Goal: Task Accomplishment & Management: Manage account settings

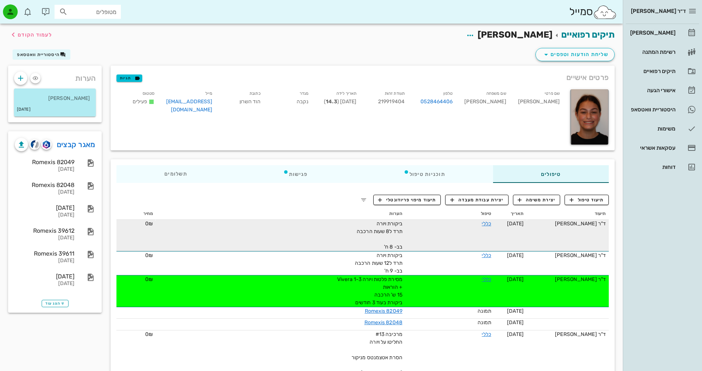
click at [321, 232] on div "ביקורת ויורה תרד ל8 שעות הרכבה בב- 8 ח'" at bounding box center [320, 235] width 166 height 31
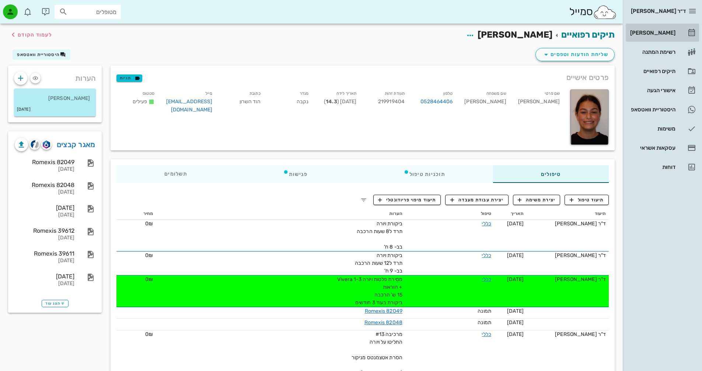
click at [675, 32] on div "[PERSON_NAME]" at bounding box center [652, 33] width 47 height 6
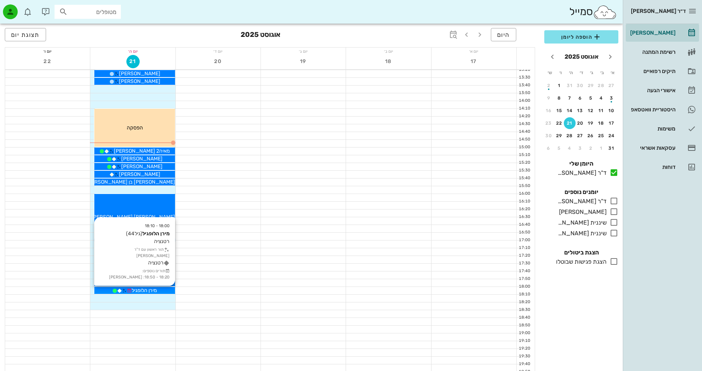
scroll to position [295, 0]
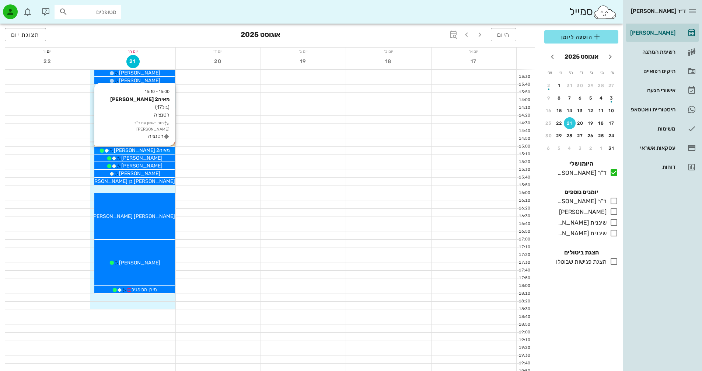
click at [155, 149] on div "מאיה2 [PERSON_NAME]" at bounding box center [134, 150] width 80 height 8
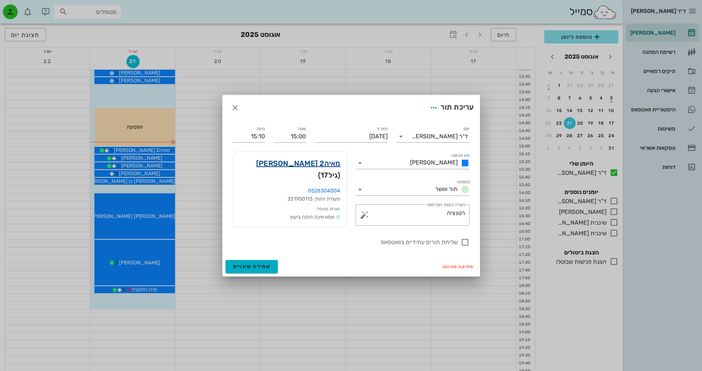
click at [329, 164] on link "מאיה2 [PERSON_NAME]" at bounding box center [298, 163] width 84 height 12
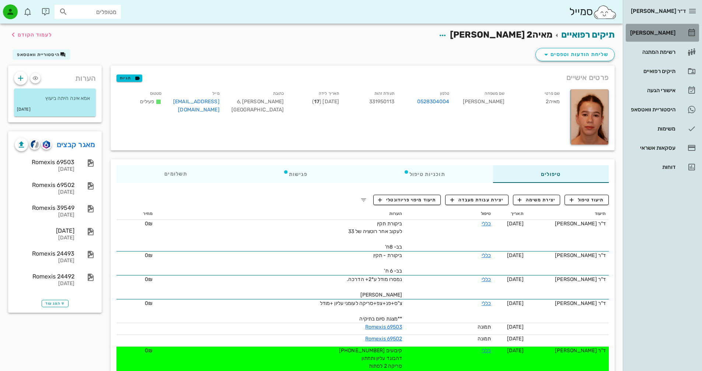
click at [670, 32] on div "[PERSON_NAME]" at bounding box center [652, 33] width 47 height 6
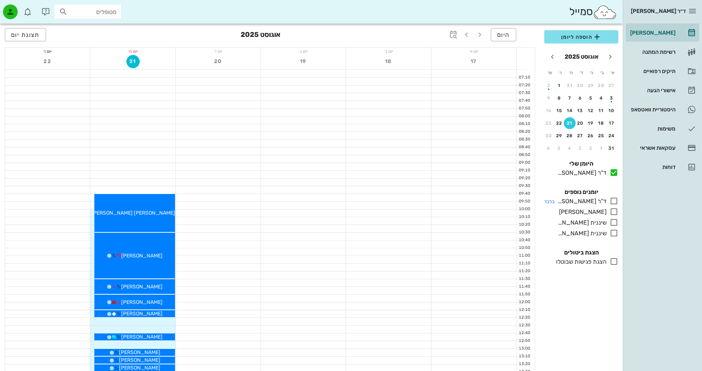
click at [614, 201] on icon at bounding box center [614, 200] width 9 height 9
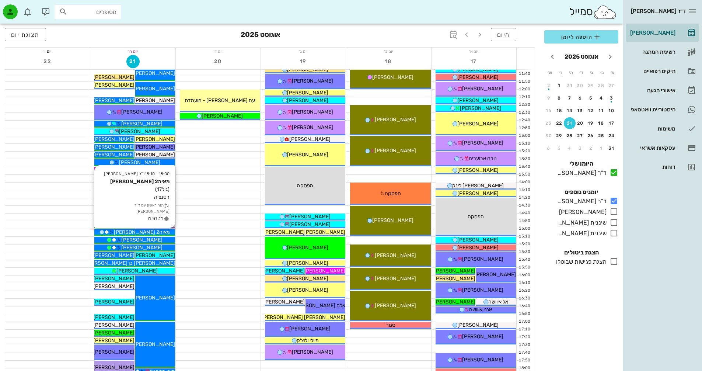
scroll to position [202, 0]
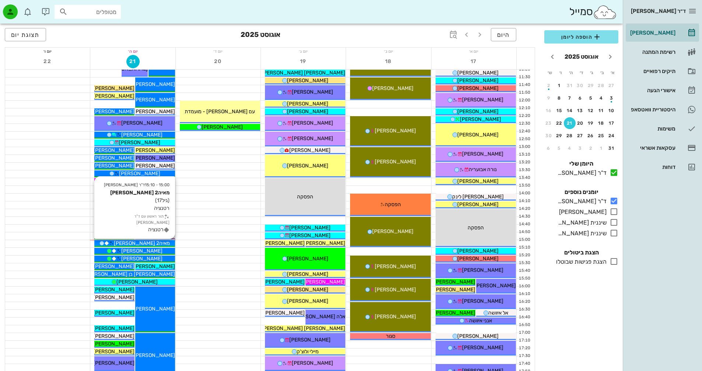
click at [153, 244] on div "מאיה2 [PERSON_NAME]" at bounding box center [134, 243] width 80 height 8
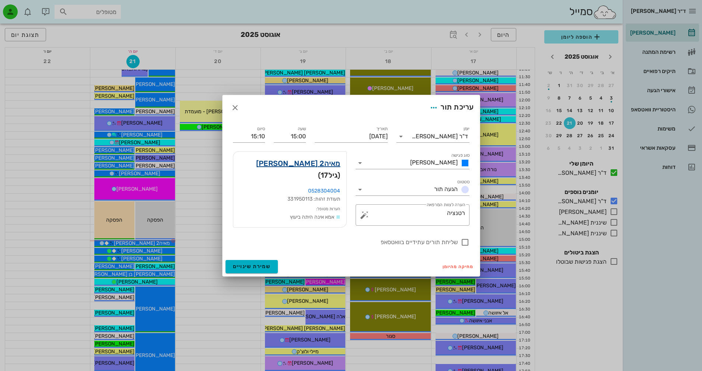
click at [329, 162] on link "מאיה2 [PERSON_NAME]" at bounding box center [298, 163] width 84 height 12
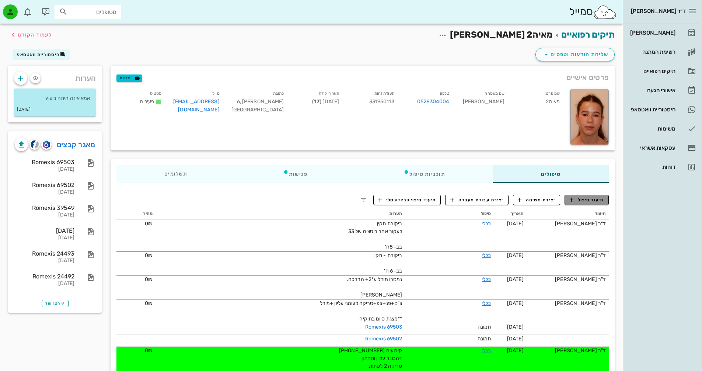
click at [596, 201] on span "תיעוד טיפול" at bounding box center [587, 199] width 34 height 7
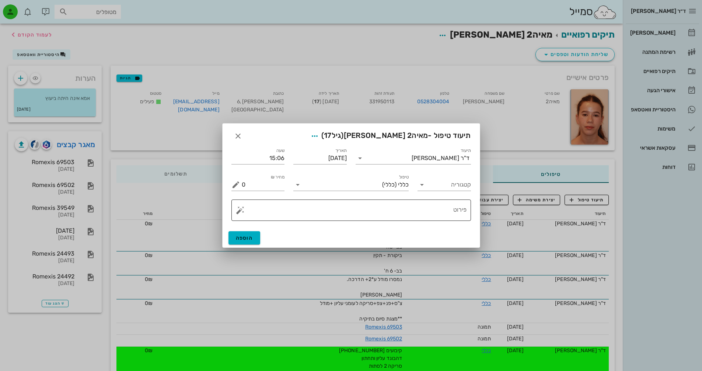
click at [416, 204] on textarea "פירוט" at bounding box center [354, 212] width 225 height 18
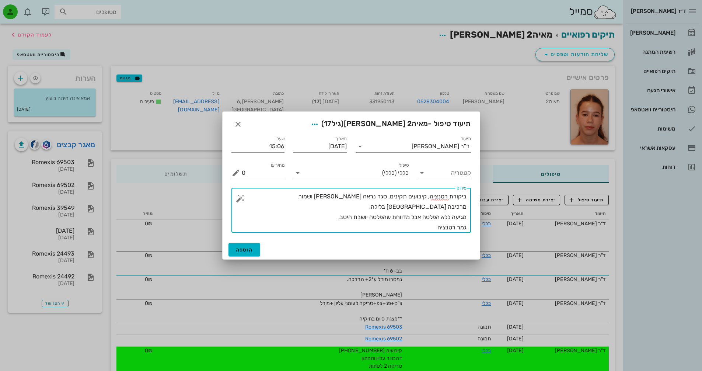
click at [417, 208] on textarea "ביקורת רטנציה, קיבועים תקינים, סגר נראה [PERSON_NAME] ושמור. מרכיבה [GEOGRAPHIC…" at bounding box center [354, 211] width 225 height 41
type textarea "ביקורת רטנציה, קיבועים תקינים, סגר נראה [PERSON_NAME] ושמור. מרכיבה [GEOGRAPHIC…"
click at [319, 126] on icon "button" at bounding box center [314, 124] width 9 height 9
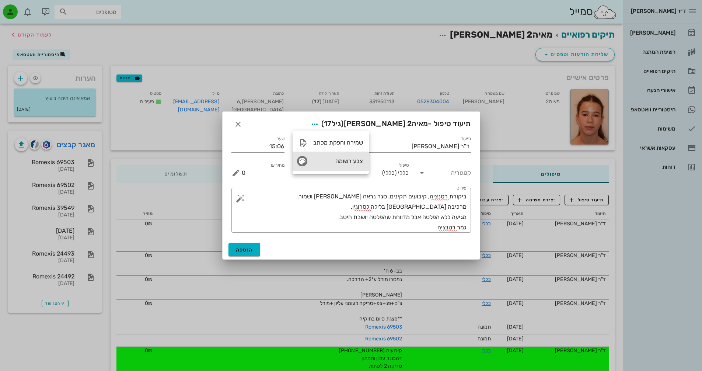
click at [326, 163] on div "צבע רשומה" at bounding box center [338, 160] width 50 height 7
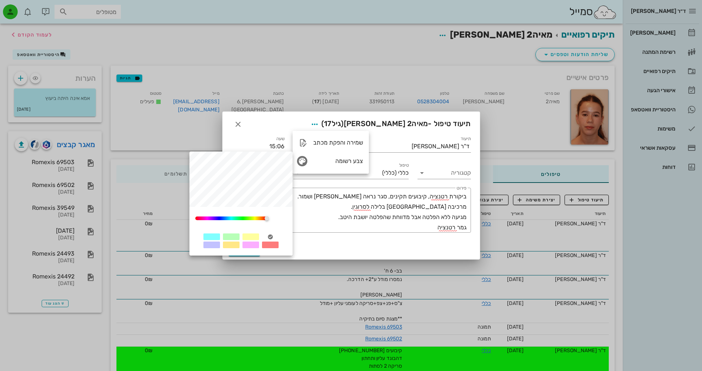
click at [256, 244] on div at bounding box center [251, 244] width 17 height 7
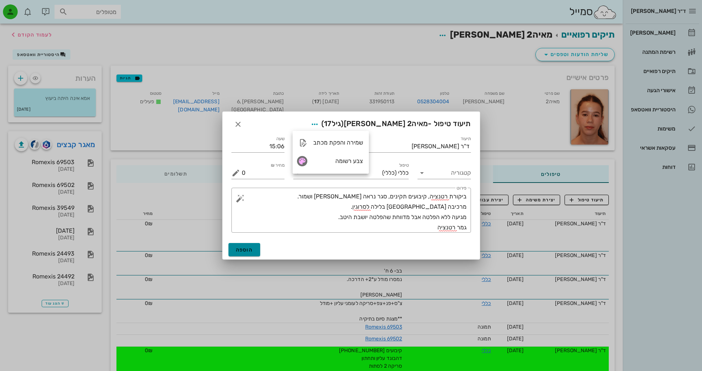
click at [246, 253] on span "הוספה" at bounding box center [244, 250] width 17 height 6
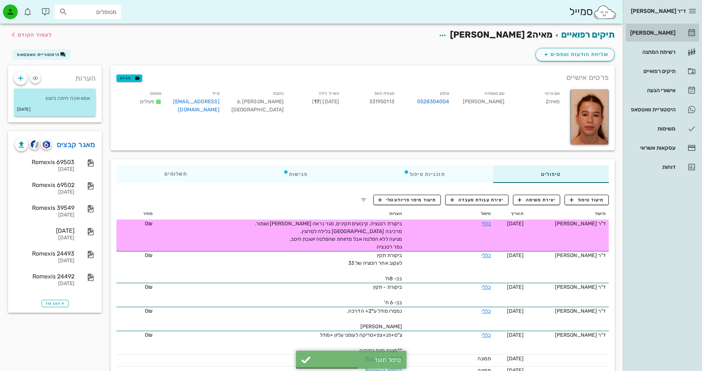
click at [675, 30] on div "[PERSON_NAME]" at bounding box center [652, 33] width 47 height 6
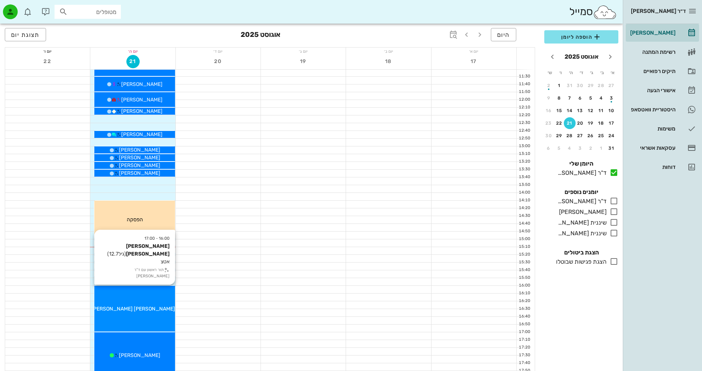
scroll to position [221, 0]
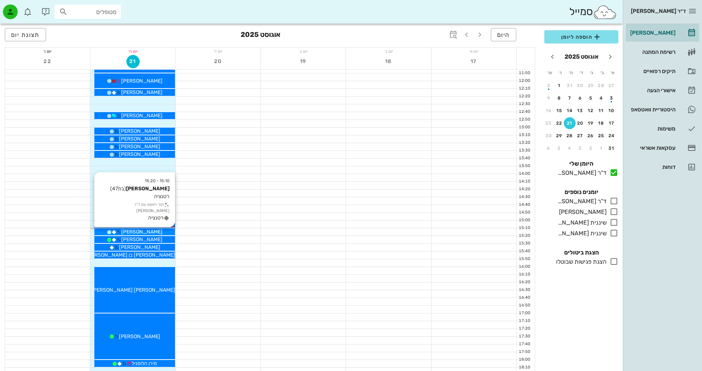
click at [138, 233] on span "[PERSON_NAME]" at bounding box center [141, 232] width 41 height 6
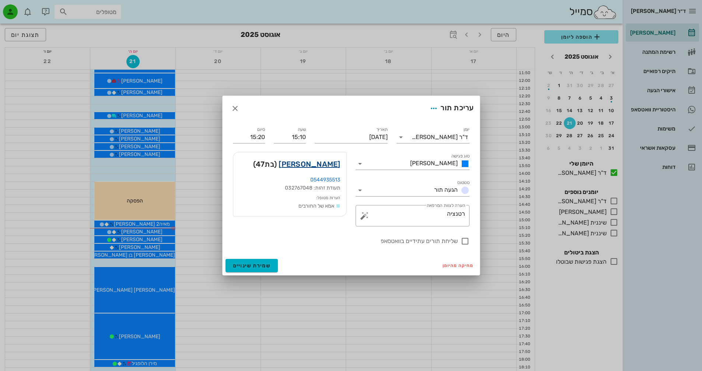
click at [322, 165] on link "[PERSON_NAME]" at bounding box center [310, 164] width 62 height 12
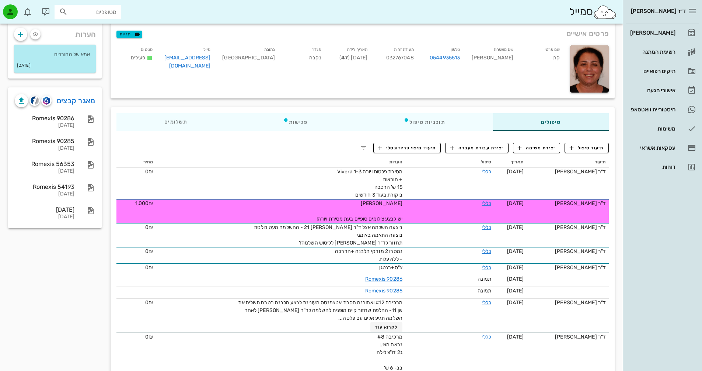
scroll to position [37, 0]
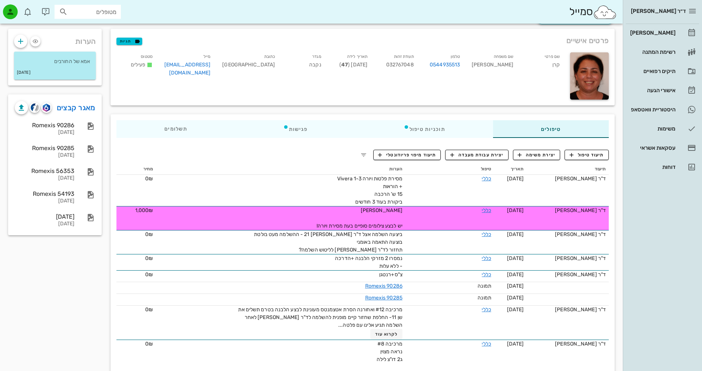
click at [396, 217] on div "[PERSON_NAME] יש לבצע צילומים סופיים בעת מסירת ויורה!" at bounding box center [320, 217] width 166 height 23
click at [483, 211] on link "כללי" at bounding box center [486, 210] width 9 height 6
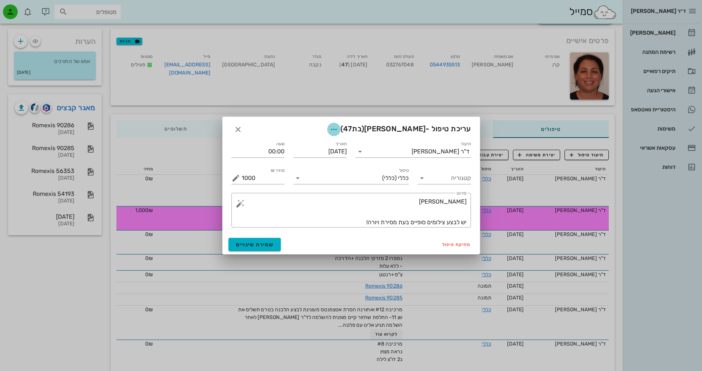
click at [338, 129] on icon "button" at bounding box center [334, 129] width 9 height 9
click at [279, 166] on icon "button" at bounding box center [279, 166] width 9 height 9
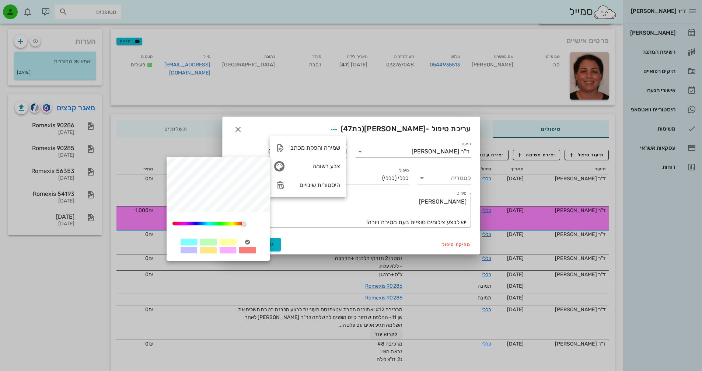
click at [208, 242] on div at bounding box center [208, 242] width 17 height 7
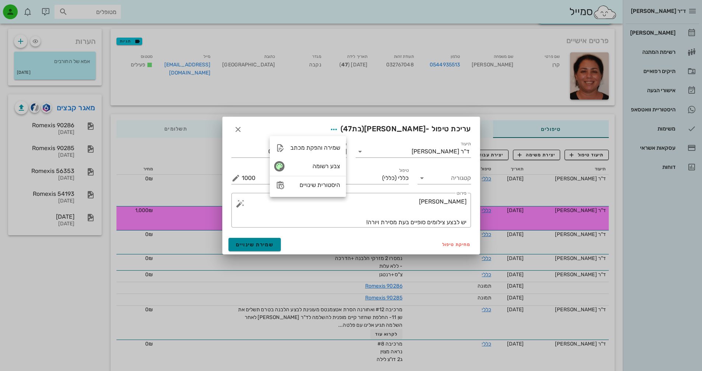
click at [252, 243] on span "שמירת שינויים" at bounding box center [255, 244] width 38 height 6
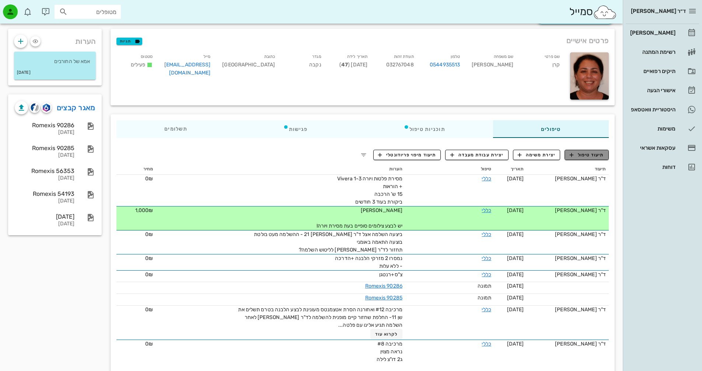
click at [585, 152] on span "תיעוד טיפול" at bounding box center [587, 155] width 34 height 7
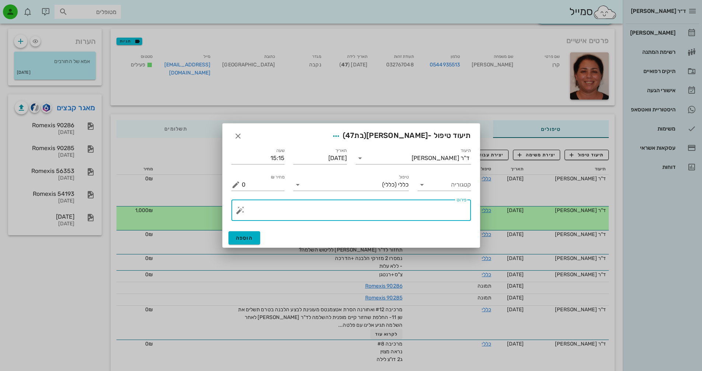
click at [408, 215] on textarea "פירוט" at bounding box center [354, 212] width 225 height 18
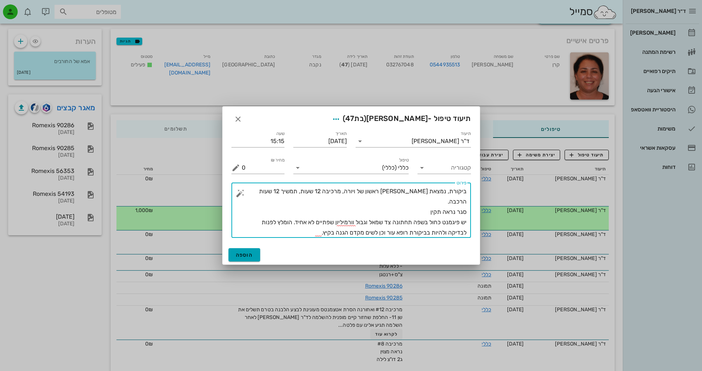
type textarea "ביקורת, נמצאת [PERSON_NAME] ראשון של ויורה, מרכיבה 12 שעות, תמשיך 12 שעות הרכבה…"
click at [257, 254] on button "הוספה" at bounding box center [245, 254] width 32 height 13
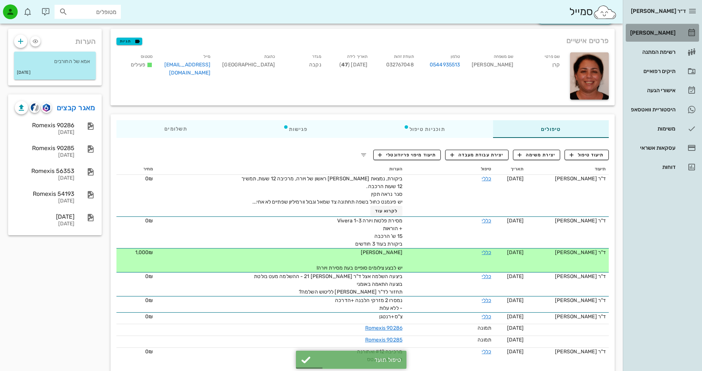
click at [679, 34] on link "[PERSON_NAME]" at bounding box center [662, 33] width 73 height 18
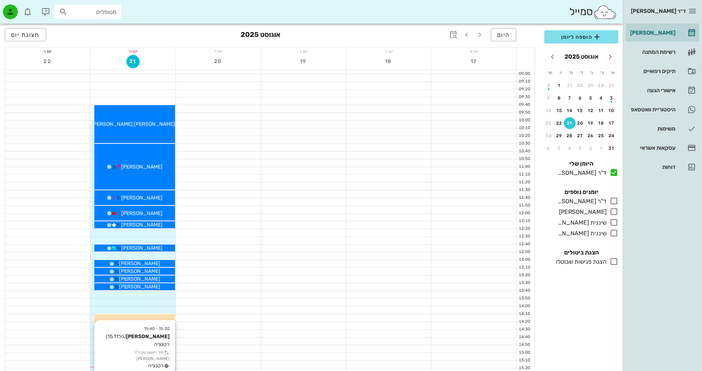
scroll to position [184, 0]
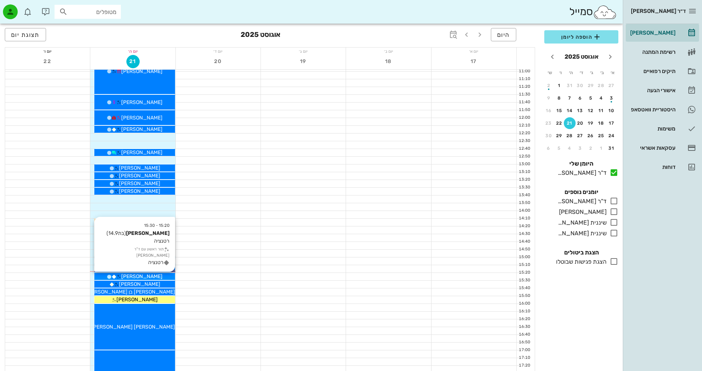
click at [151, 276] on span "[PERSON_NAME]" at bounding box center [141, 276] width 41 height 6
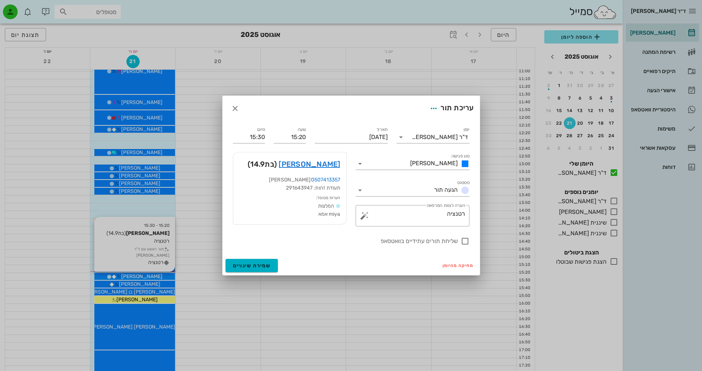
click at [151, 276] on div at bounding box center [351, 185] width 702 height 371
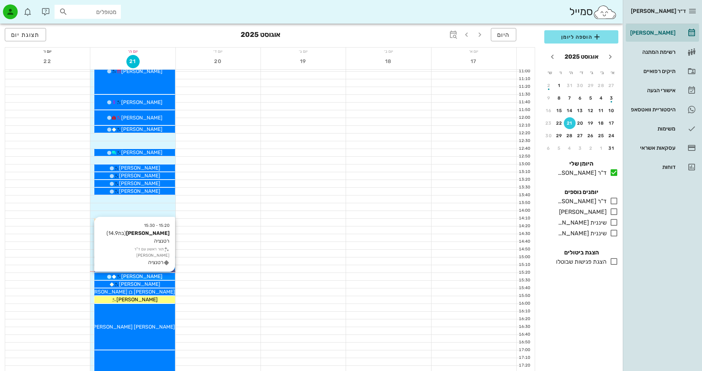
click at [151, 276] on span "[PERSON_NAME]" at bounding box center [141, 276] width 41 height 6
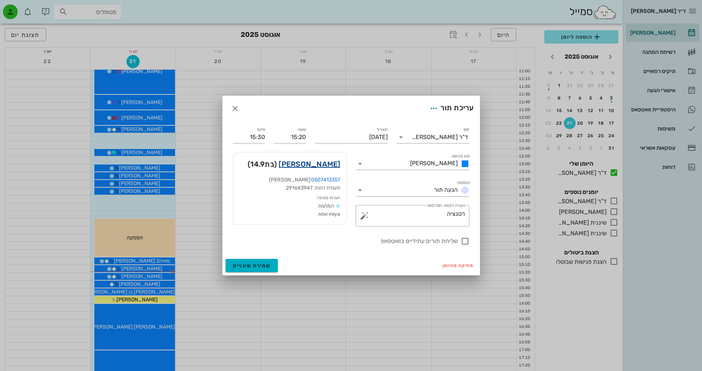
click at [329, 165] on link "[PERSON_NAME]" at bounding box center [310, 164] width 62 height 12
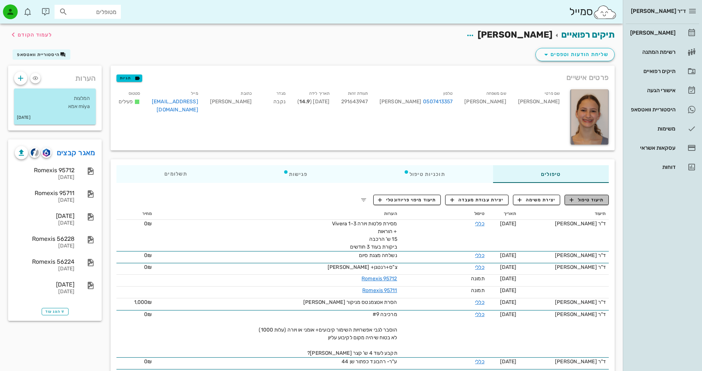
click at [594, 200] on span "תיעוד טיפול" at bounding box center [587, 199] width 34 height 7
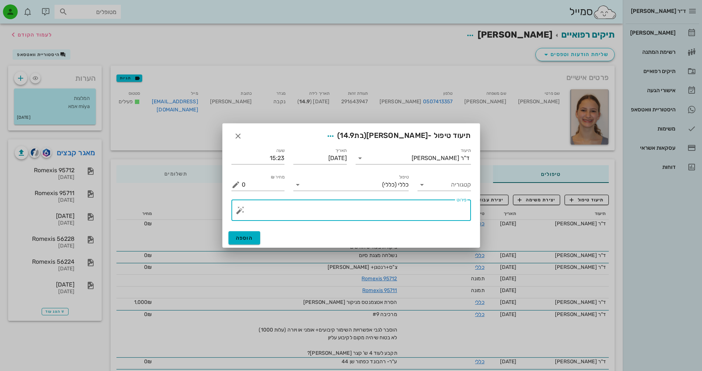
click at [458, 210] on textarea "פירוט" at bounding box center [354, 212] width 225 height 18
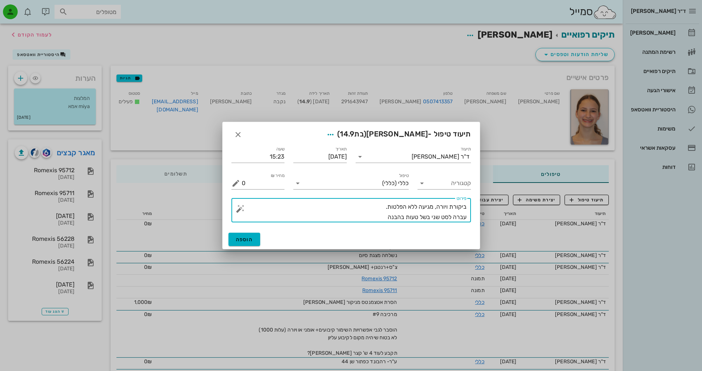
click at [419, 217] on textarea "ביקורת ויורה, מגיעה ללא הפלטות. עברה לסט שני בשל טעות בהבנה" at bounding box center [354, 212] width 225 height 21
click at [430, 216] on textarea "ביקורת ויורה, מגיעה ללא הפלטות. עברה לסט שני בשל טעות בהבנה" at bounding box center [354, 212] width 225 height 21
click at [290, 216] on textarea "ביקורת ויורה, מגיעה ללא הפלטות. עברה לסט שני בגלל שהרגישה שהסט הראשון התלכלך,בש…" at bounding box center [354, 212] width 225 height 21
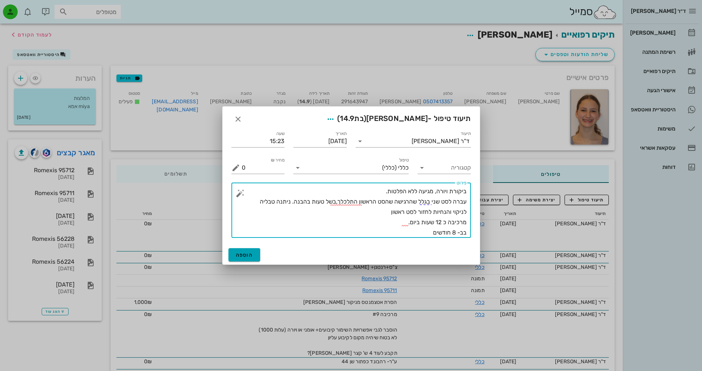
type textarea "ביקורת ויורה, מגיעה ללא הפלטות. עברה לסט שני בגלל שהרגישה שהסט הראשון התלכלך,בש…"
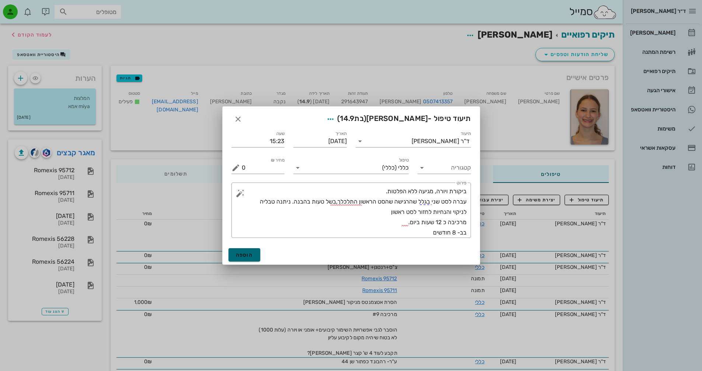
click at [247, 254] on span "הוספה" at bounding box center [244, 255] width 17 height 6
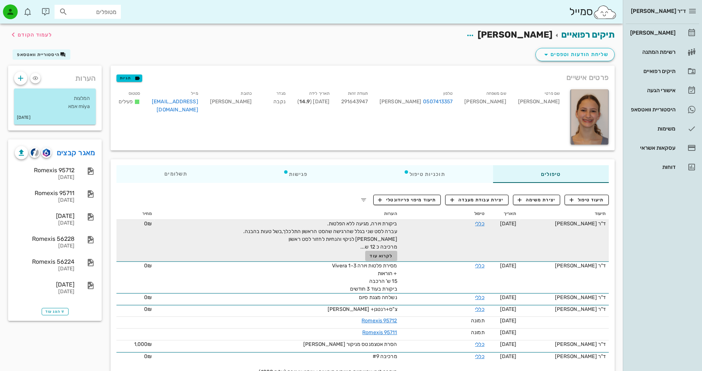
click at [386, 256] on span "לקרוא עוד" at bounding box center [381, 255] width 23 height 5
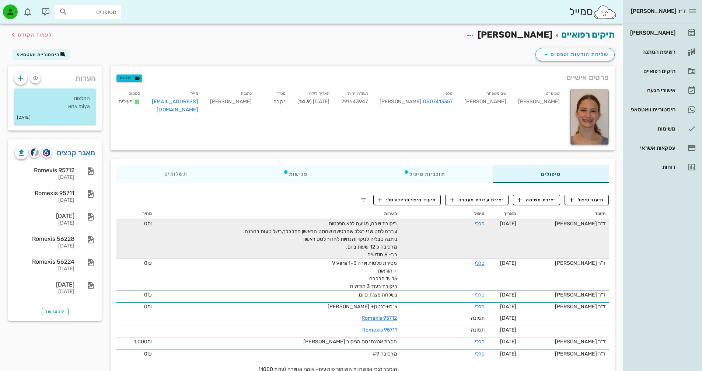
click at [385, 239] on span "ביקורת ויורה, מגיעה ללא הפלטות. עברה לסט שני בגלל שהרגישה שהסט הראשון התלכלך,בש…" at bounding box center [320, 238] width 154 height 37
click at [481, 223] on link "כללי" at bounding box center [479, 223] width 9 height 6
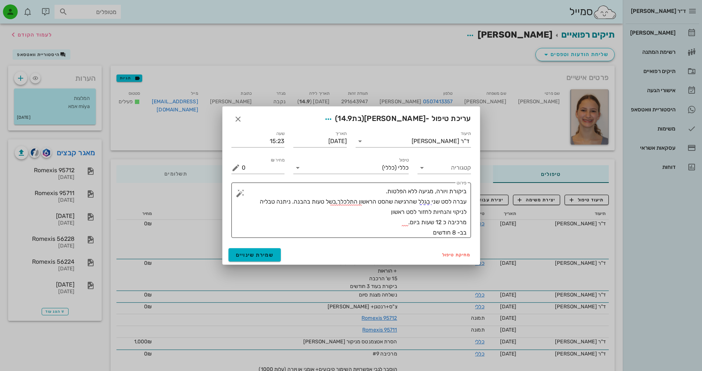
click at [401, 213] on textarea "ביקורת ויורה, מגיעה ללא הפלטות. עברה לסט שני בגלל שהרגישה שהסט הראשון התלכלך,בש…" at bounding box center [354, 212] width 225 height 52
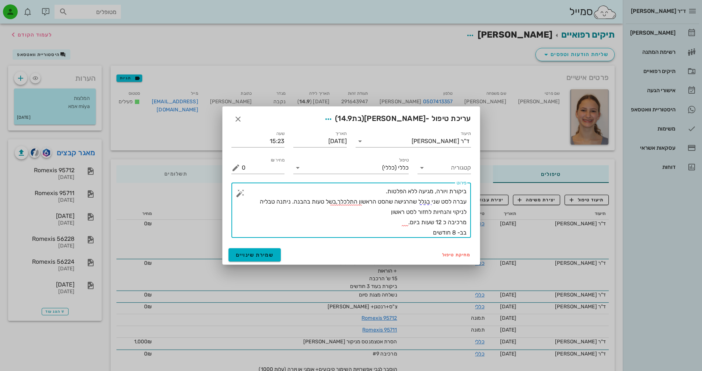
click at [408, 211] on textarea "ביקורת ויורה, מגיעה ללא הפלטות. עברה לסט שני בגלל שהרגישה שהסט הראשון התלכלך,בש…" at bounding box center [354, 212] width 225 height 52
click at [335, 202] on textarea "ביקורת ויורה, מגיעה ללא הפלטות. עברה לסט שני בגלל שהרגישה שהסט הראשון התלכלך,בש…" at bounding box center [354, 212] width 225 height 52
click at [276, 222] on textarea "ביקורת ויורה, מגיעה ללא הפלטות. עברה לסט שני בגלל שהרגישה שהסט הראשון התלכלך, ב…" at bounding box center [354, 212] width 225 height 52
click at [410, 236] on textarea "ביקורת ויורה, מגיעה ללא הפלטות. עברה לסט שני בגלל שהרגישה שהסט הראשון התלכלך, ב…" at bounding box center [354, 212] width 225 height 52
type textarea "ביקורת ויורה, מגיעה ללא הפלטות. עברה לסט שני בגלל שהרגישה שהסט הראשון התלכלך, ב…"
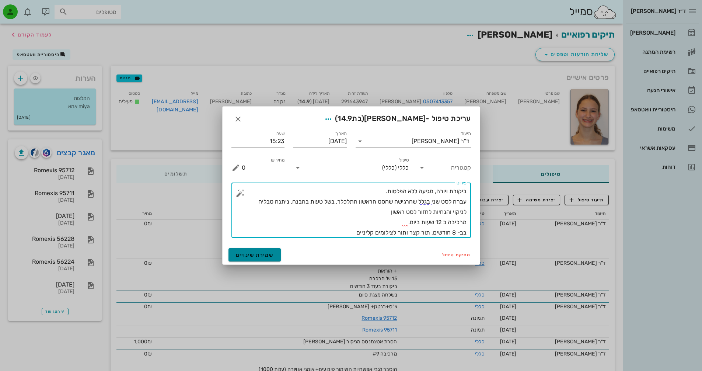
click at [267, 254] on span "שמירת שינויים" at bounding box center [255, 255] width 38 height 6
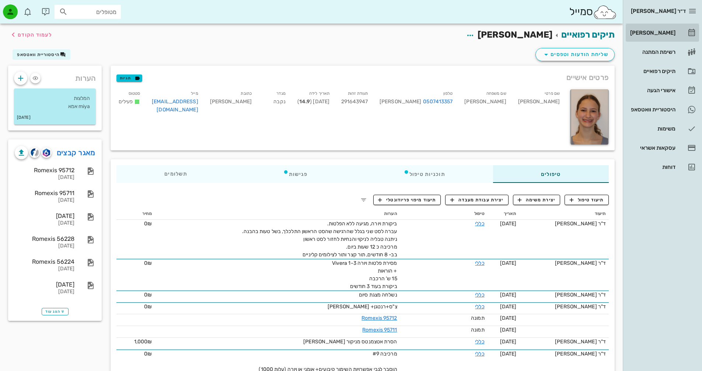
click at [665, 30] on div "[PERSON_NAME]" at bounding box center [652, 33] width 47 height 6
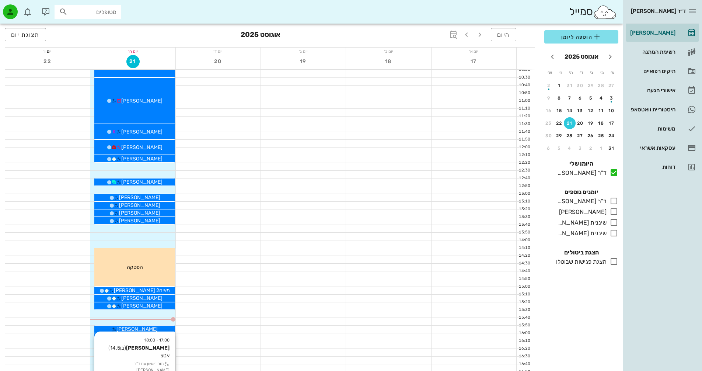
scroll to position [295, 0]
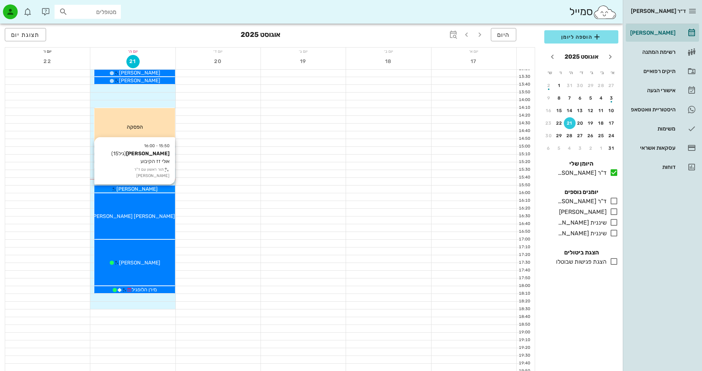
click at [149, 188] on span "[PERSON_NAME]" at bounding box center [136, 189] width 41 height 6
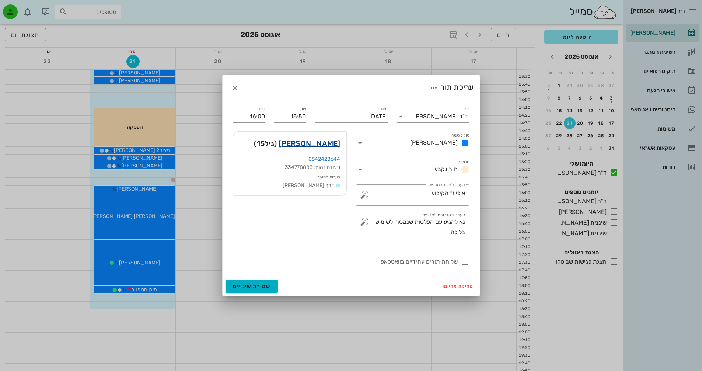
click at [323, 140] on link "[PERSON_NAME]" at bounding box center [310, 144] width 62 height 12
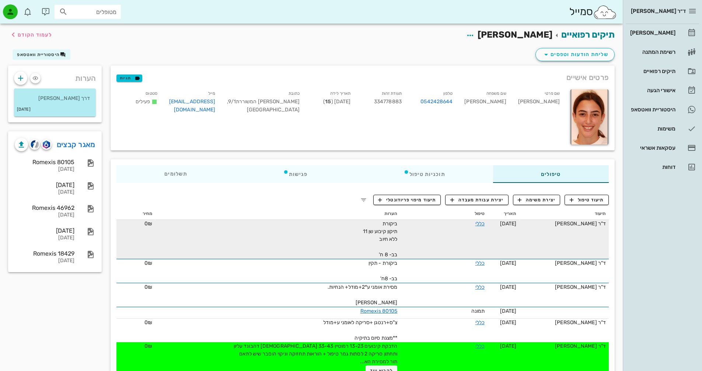
scroll to position [37, 0]
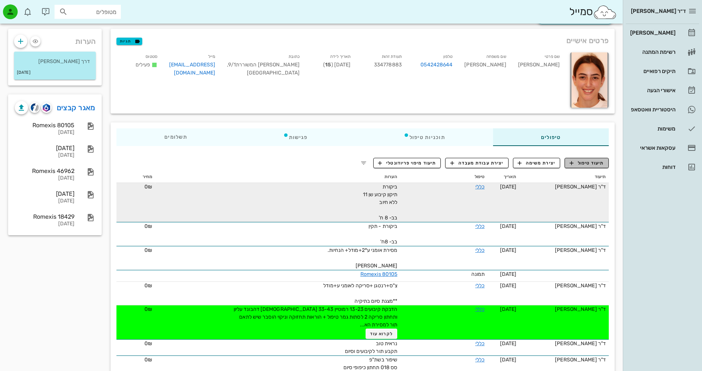
click at [580, 165] on span "תיעוד טיפול" at bounding box center [587, 163] width 34 height 7
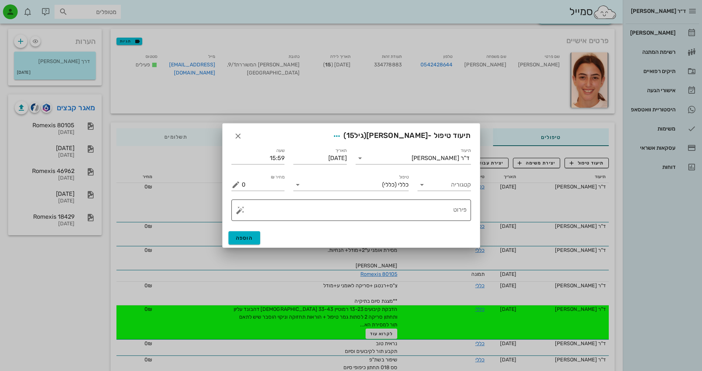
click at [455, 212] on textarea "פירוט" at bounding box center [354, 212] width 225 height 18
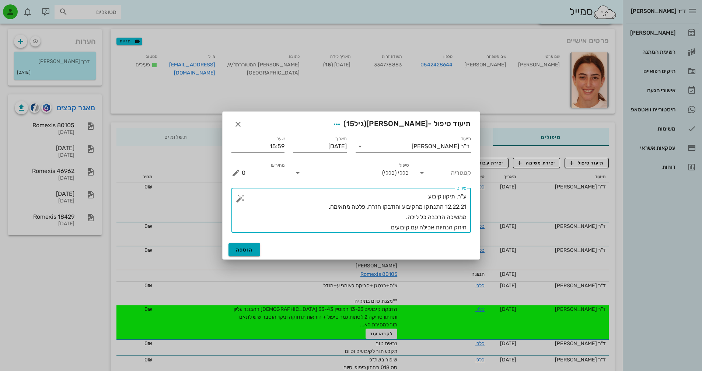
type textarea "ע"ר, תיקון קיבוע 12,22,21 התנתקו מהקיבוע והודבקו חזרה, פלטה מתאימה. ממשיכה הרכב…"
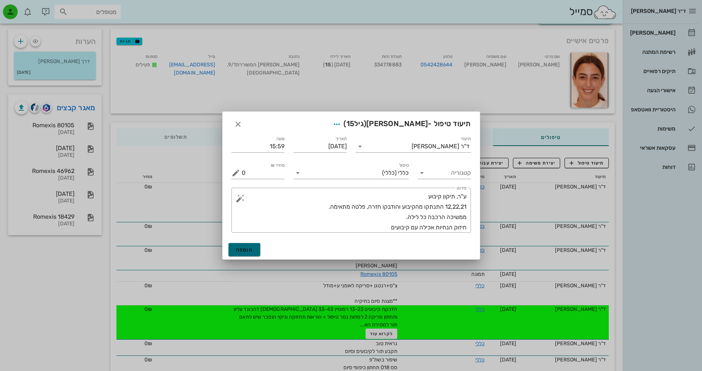
click at [246, 248] on span "הוספה" at bounding box center [244, 250] width 17 height 6
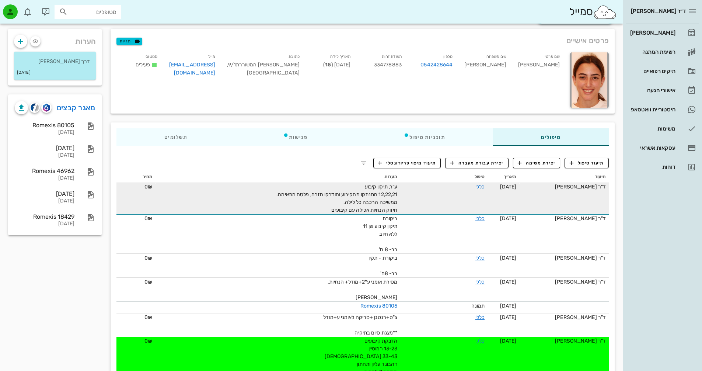
click at [353, 194] on span "ע"ר, תיקון קיבוע 12,22,21 התנתקו מהקיבוע והודבקו חזרה, פלטה מתאימה. ממשיכה הרכב…" at bounding box center [336, 198] width 121 height 29
click at [483, 186] on link "כללי" at bounding box center [480, 187] width 9 height 6
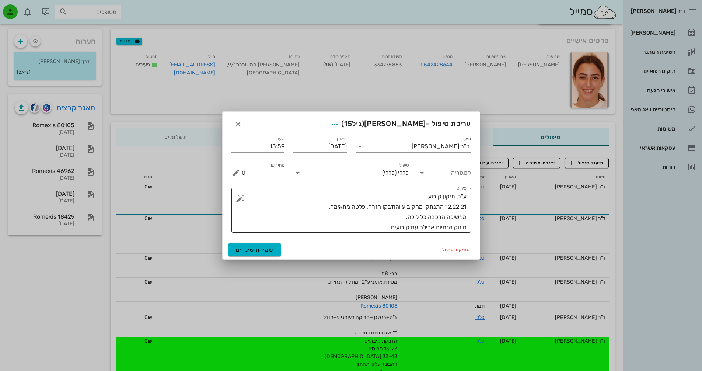
click at [434, 204] on textarea "ע"ר, תיקון קיבוע 12,22,21 התנתקו מהקיבוע והודבקו חזרה, פלטה מתאימה. ממשיכה הרכב…" at bounding box center [354, 211] width 225 height 41
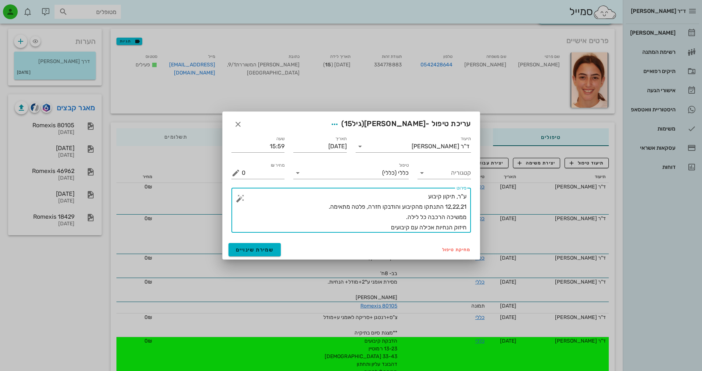
click at [401, 206] on textarea "ע"ר, תיקון קיבוע 12,22,21 התנתקו מהקיבוע והודבקו חזרה, פלטה מתאימה. ממשיכה הרכב…" at bounding box center [354, 211] width 225 height 41
click at [403, 207] on textarea "ע"ר, תיקון קיבוע 12,22,21 התנתקו מהקיבוע והודבקו חזרה, פלטה מתאימה. ממשיכה הרכב…" at bounding box center [354, 211] width 225 height 41
click at [323, 208] on textarea "ע"ר, תיקון קיבוע 12,22,21 התנתקו מהקיבוע והודבקו חזרה, פלטה מתאימה. ממשיכה הרכב…" at bounding box center [354, 211] width 225 height 41
click at [415, 196] on textarea "ע"ר, תיקון קיבוע 12,22,21 התנתקו מהקיבוע והודבקו חזרה, פלטה מתאימה. ממשיכה הרכב…" at bounding box center [354, 211] width 225 height 41
click at [409, 194] on textarea "ע"ר, תיקון קיבוע. אכלה גלידה קפואה ומרגישה 12,22,21 התנתקו מהקיבוע והודבקו חזרה…" at bounding box center [354, 211] width 225 height 41
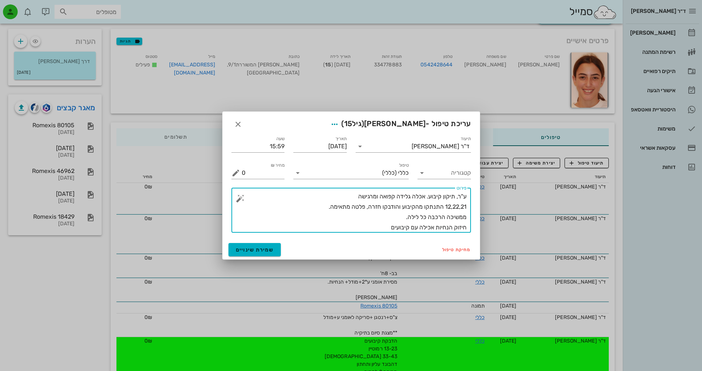
click at [409, 197] on textarea "ע"ר, תיקון קיבוע. אכלה גלידה קפואה ומרגישה 12,22,21 התנתקו מהקיבוע והודבקו חזרה…" at bounding box center [354, 211] width 225 height 41
click at [411, 197] on textarea "ע"ר, תיקון קיבוע. אכלה גלידה קפואה ומרגישה 12,22,21 התנתקו מהקיבוע והודבקו חזרה…" at bounding box center [354, 211] width 225 height 41
click at [366, 195] on textarea "ע"ר, תיקון קיבוע. אכלה ארטיק גלידה קפואה ומרגישה 12,22,21 התנתקו מהקיבוע והודבק…" at bounding box center [354, 211] width 225 height 41
click at [334, 195] on textarea "ע"ר, תיקון קיבוע. אכלה ארטיק גלידה קפוא ומרגישה 12,22,21 התנתקו מהקיבוע והודבקו…" at bounding box center [354, 211] width 225 height 41
click at [401, 208] on textarea "ע"ר, תיקון קיבוע. אכלה ארטיק גלידה קפוא ומרגישה שהתנתק הקיבוע 12,22,21 התנתקו מ…" at bounding box center [354, 211] width 225 height 41
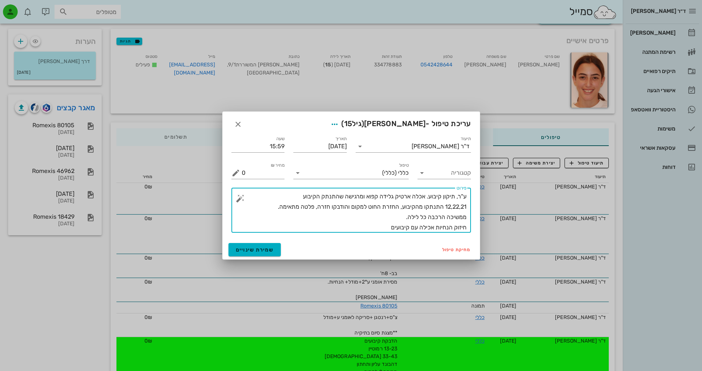
drag, startPoint x: 398, startPoint y: 207, endPoint x: 353, endPoint y: 209, distance: 45.0
click at [353, 209] on textarea "ע"ר, תיקון קיבוע. אכלה ארטיק גלידה קפוא ומרגישה שהתנתק הקיבוע 12,22,21 התנתקו מ…" at bounding box center [354, 211] width 225 height 41
click at [402, 209] on textarea "ע"ר, תיקון קיבוע. אכלה ארטיק גלידה קפוא ומרגישה שהתנתק הקיבוע 12,22,21 התנתקו מ…" at bounding box center [354, 211] width 225 height 41
click at [391, 225] on textarea "ע"ר, תיקון קיבוע. אכלה ארטיק גלידה קפוא ומרגישה שהתנתק הקיבוע 12,22,21 התנתקו מ…" at bounding box center [354, 211] width 225 height 41
click at [402, 209] on textarea "ע"ר, תיקון קיבוע. אכלה ארטיק גלידה קפוא ומרגישה שהתנתק הקיבוע 12,22,21 התנתקו מ…" at bounding box center [354, 211] width 225 height 41
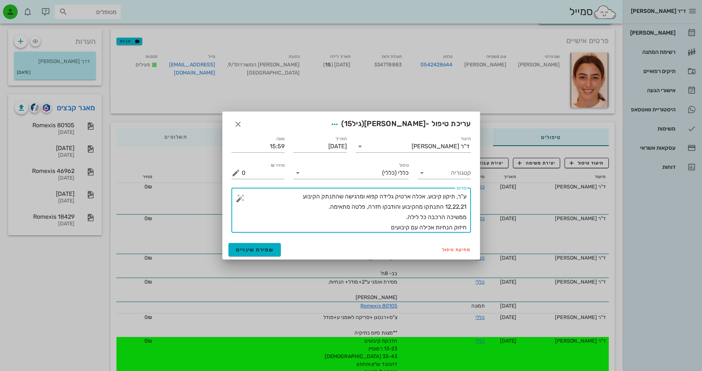
click at [303, 217] on textarea "ע"ר, תיקון קיבוע. אכלה ארטיק גלידה קפוא ומרגישה שהתנתק הקיבוע 12,22,21 התנתקו מ…" at bounding box center [354, 211] width 225 height 41
type textarea "ע"ר, תיקון קיבוע. אכלה ארטיק גלידה קפוא ומרגישה שהתנתק הקיבוע 12,22,21 התנתקו מ…"
click at [264, 247] on span "שמירת שינויים" at bounding box center [255, 250] width 38 height 6
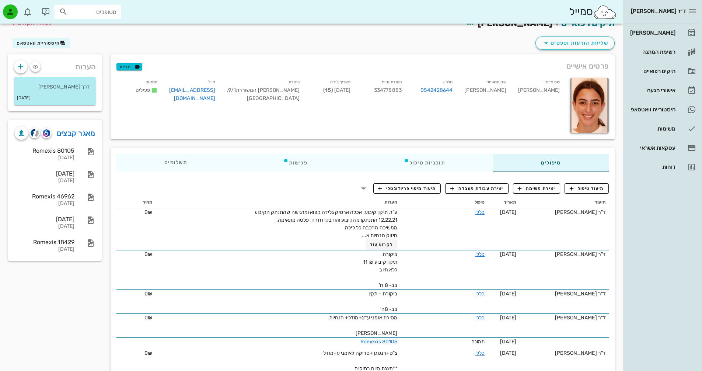
scroll to position [0, 0]
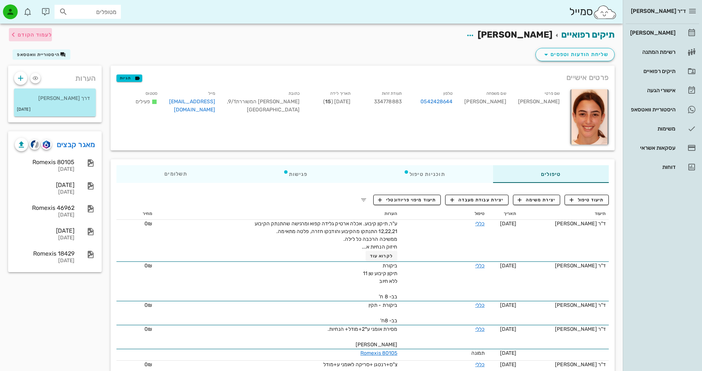
click at [31, 38] on span "לעמוד הקודם" at bounding box center [35, 35] width 34 height 6
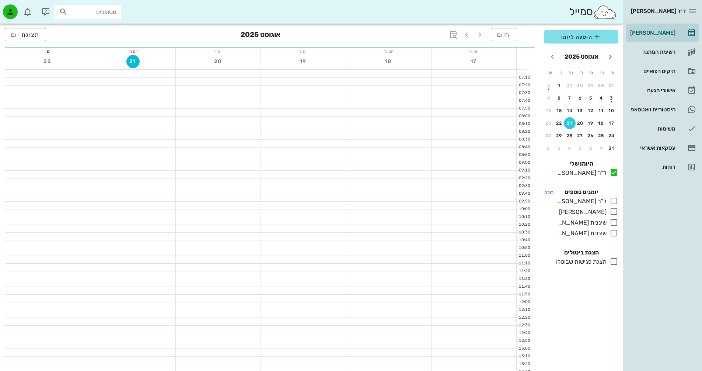
scroll to position [295, 0]
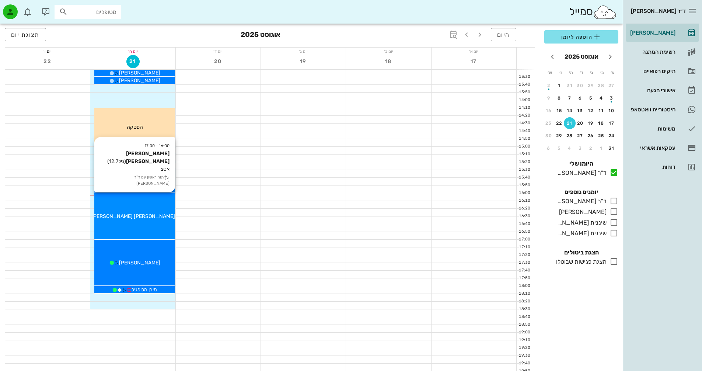
click at [159, 216] on div "[PERSON_NAME] [PERSON_NAME]" at bounding box center [134, 216] width 80 height 8
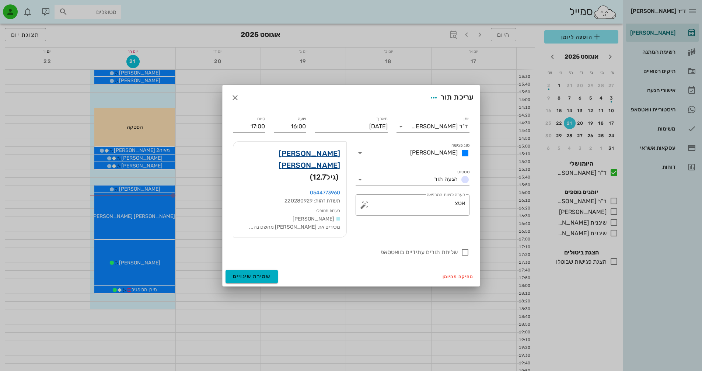
click at [325, 163] on link "[PERSON_NAME] [PERSON_NAME]" at bounding box center [289, 159] width 101 height 24
